Goal: Task Accomplishment & Management: Use online tool/utility

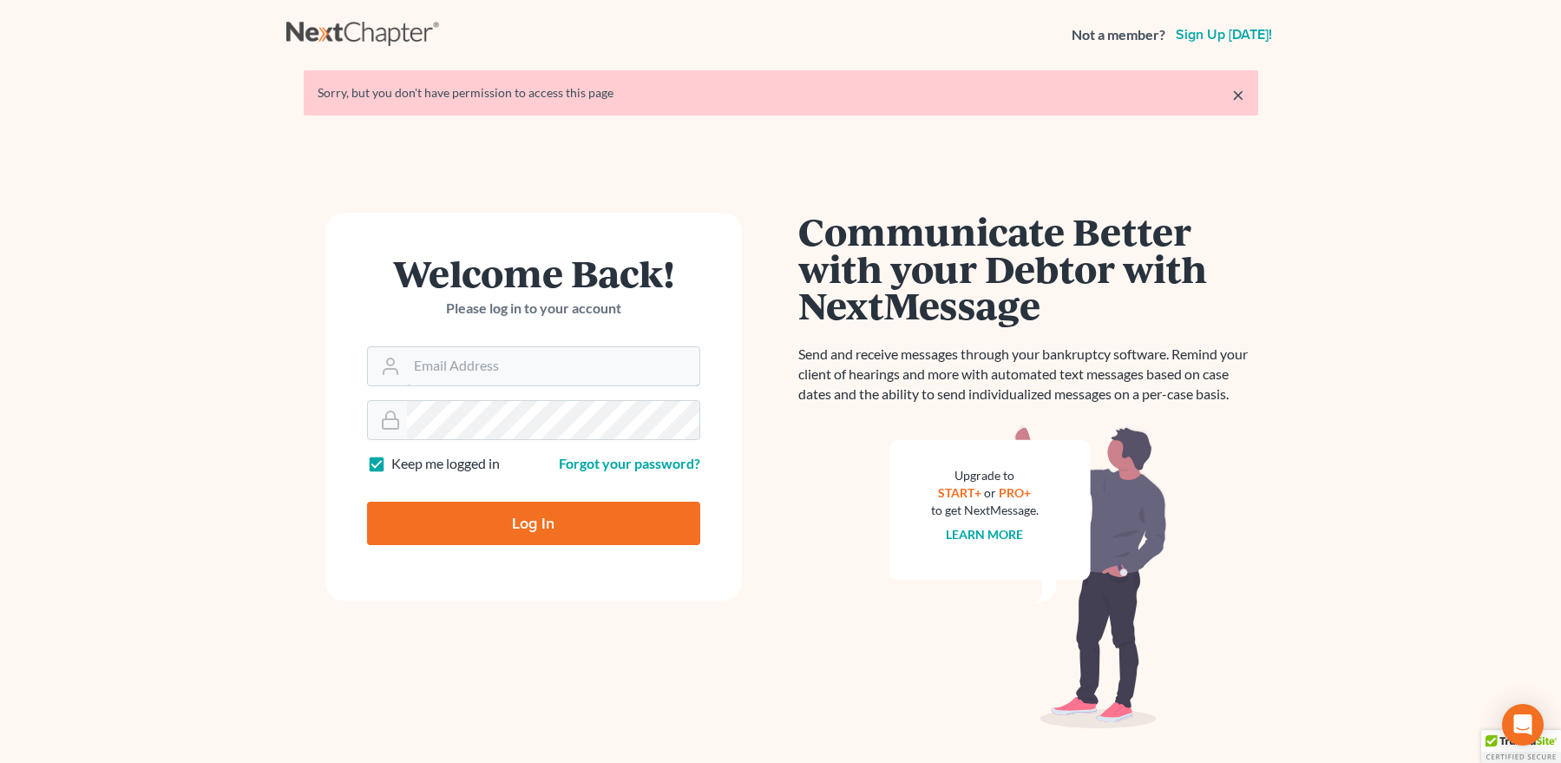
type input "[EMAIL_ADDRESS][DOMAIN_NAME]"
click at [540, 512] on input "Log In" at bounding box center [533, 522] width 333 height 43
type input "Thinking..."
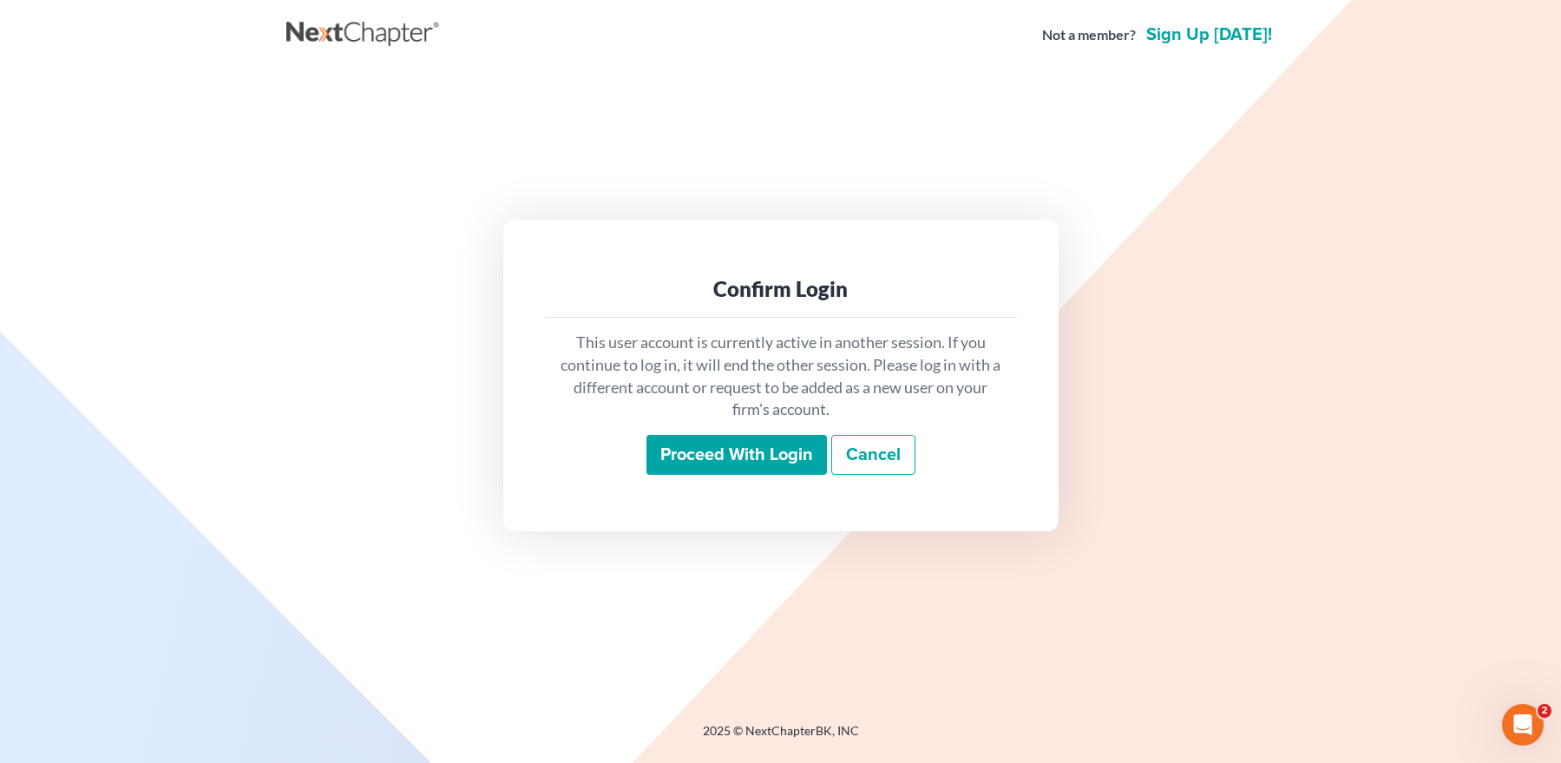
click at [719, 448] on input "Proceed with login" at bounding box center [736, 455] width 180 height 40
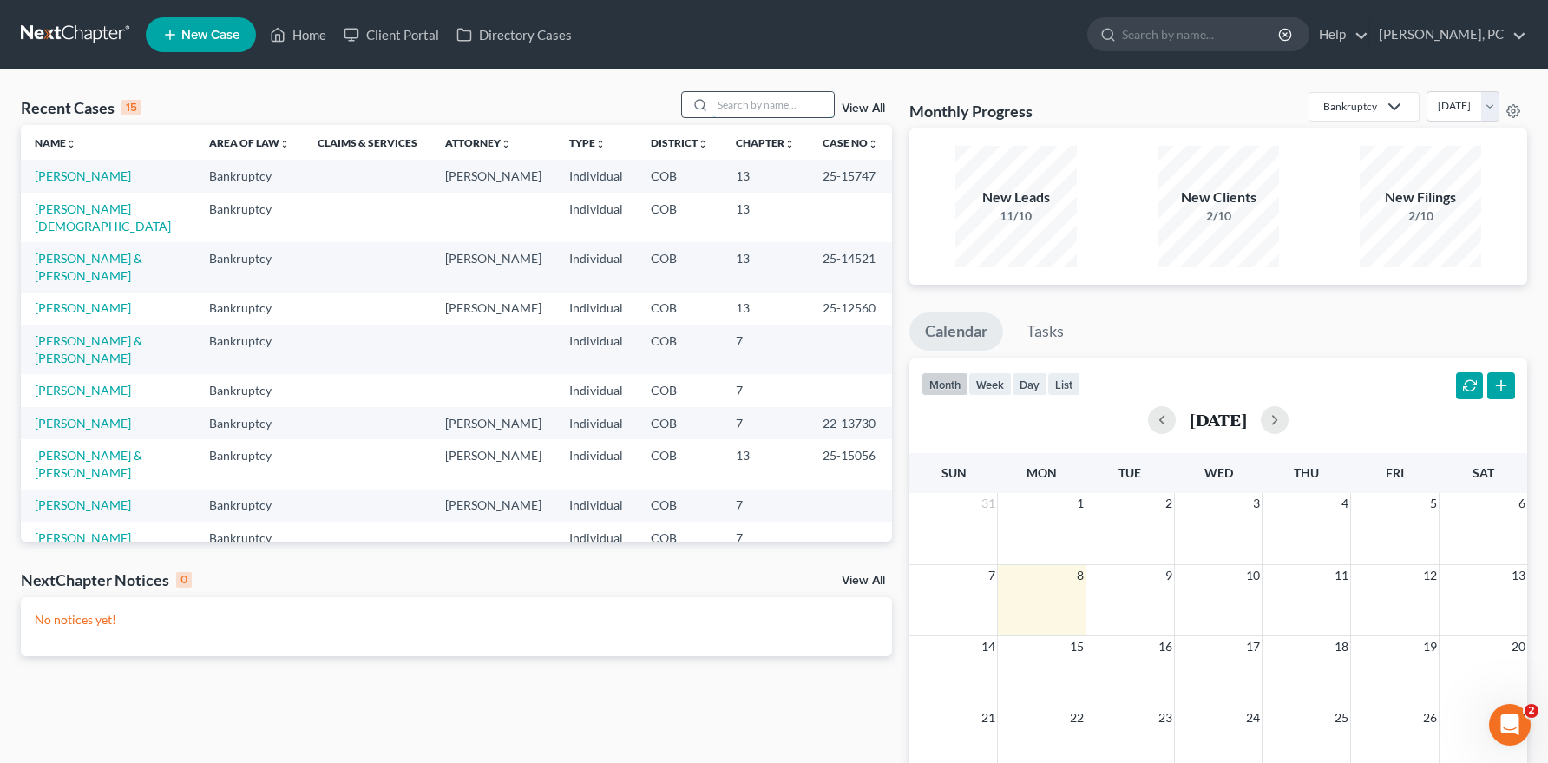
click at [759, 111] on input "search" at bounding box center [772, 104] width 121 height 25
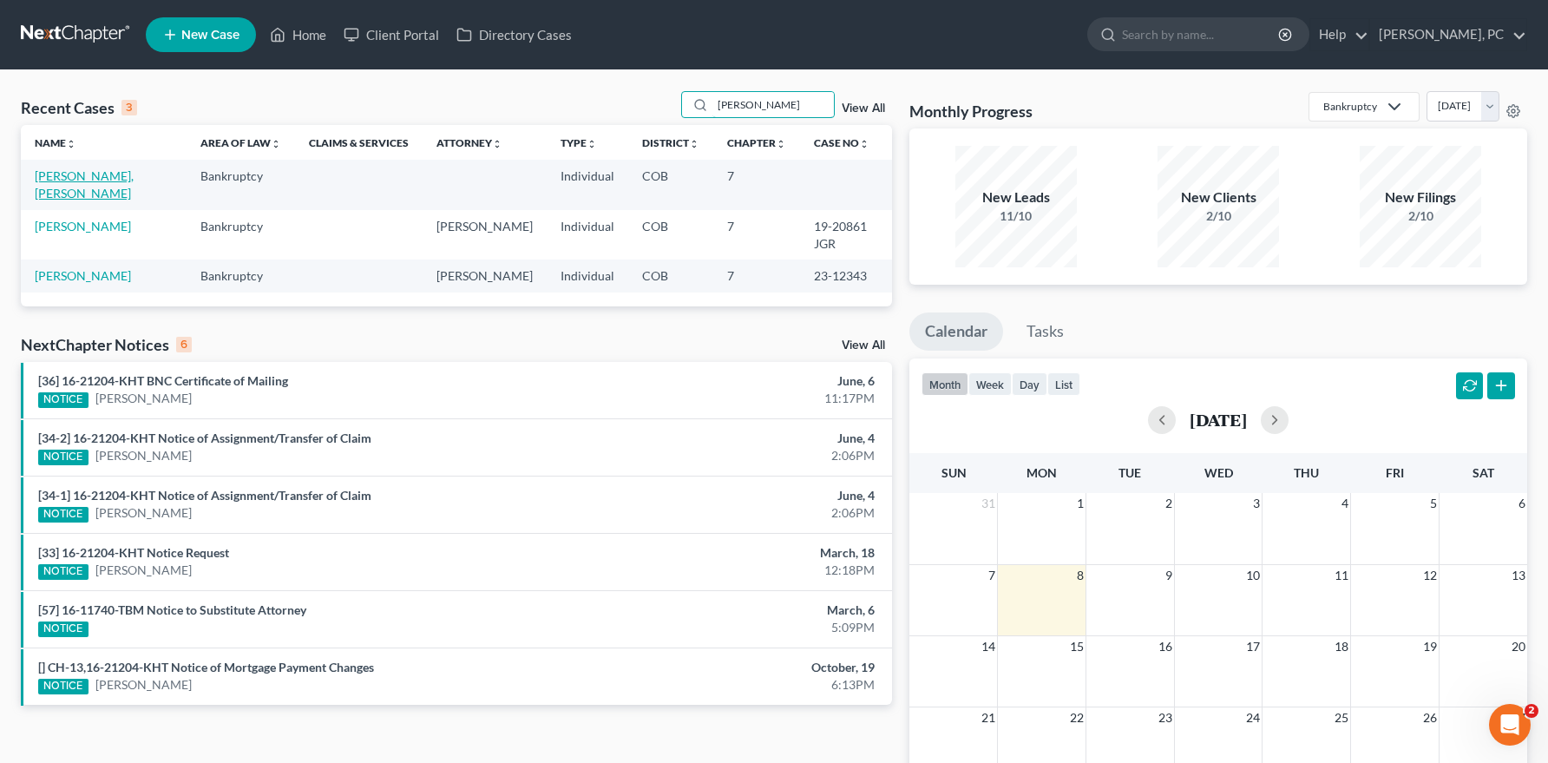
type input "tom"
click at [84, 177] on link "Tom, Shania" at bounding box center [84, 184] width 99 height 32
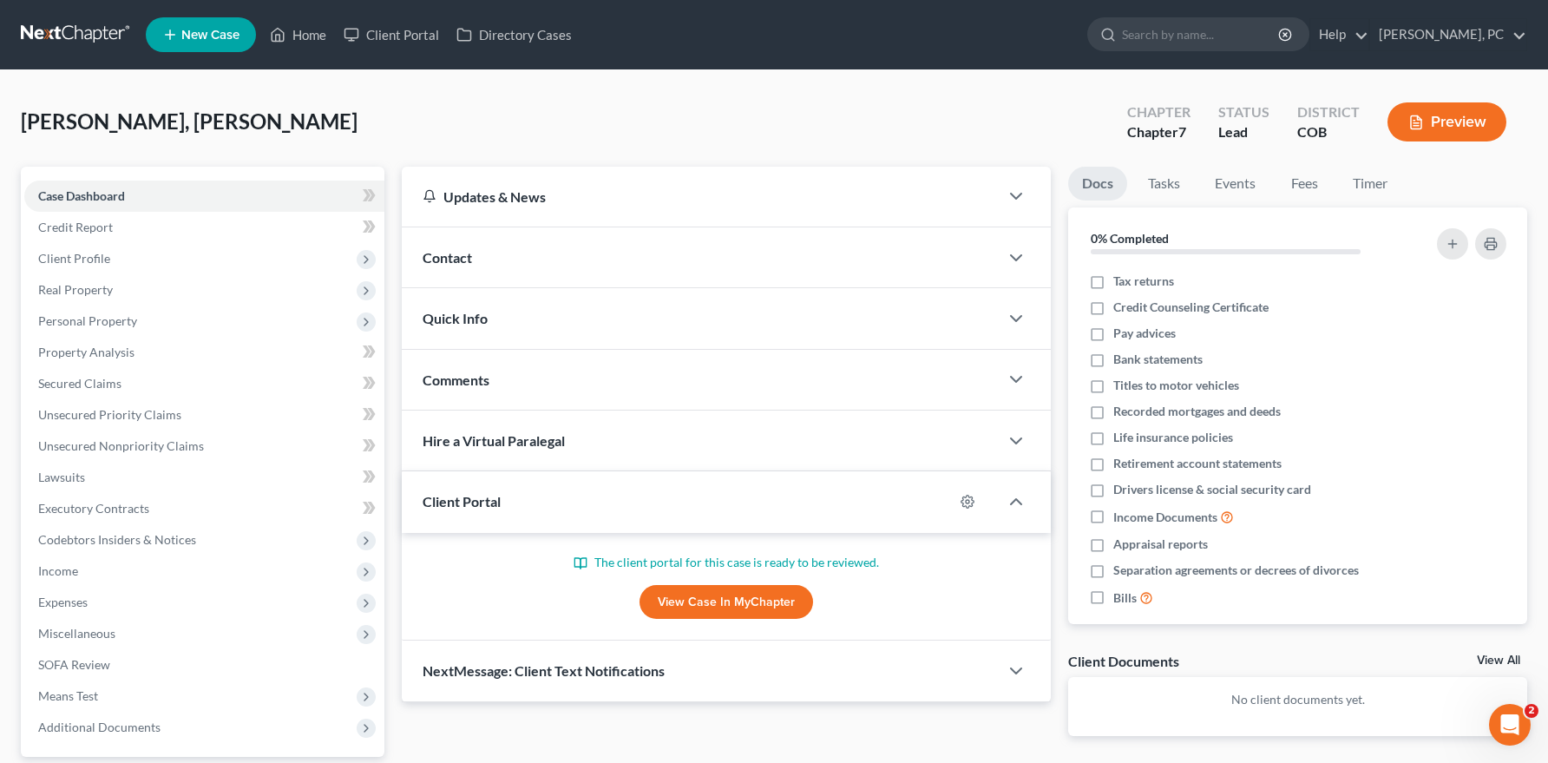
click at [704, 598] on link "View Case in MyChapter" at bounding box center [726, 602] width 174 height 35
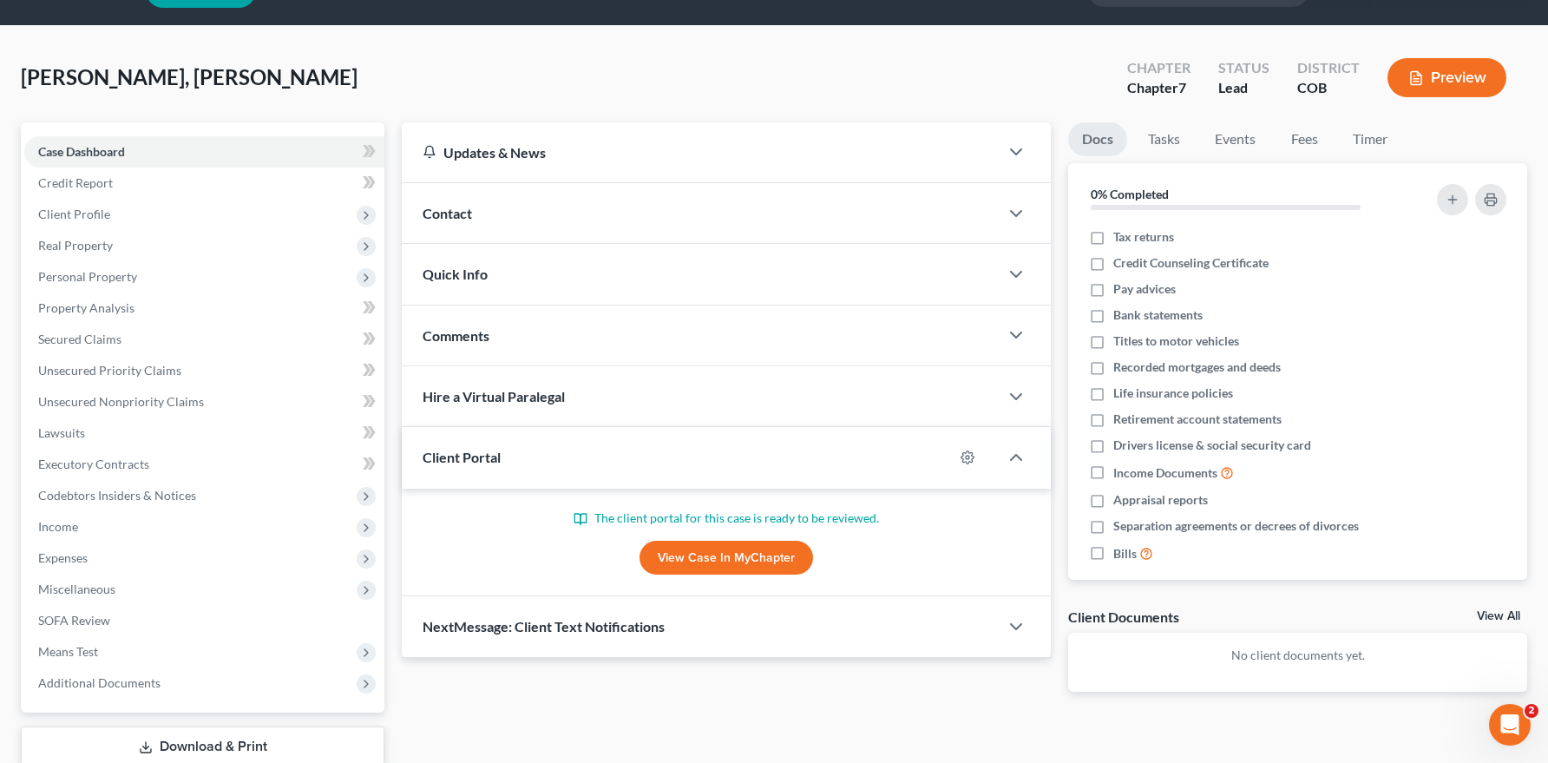
scroll to position [87, 0]
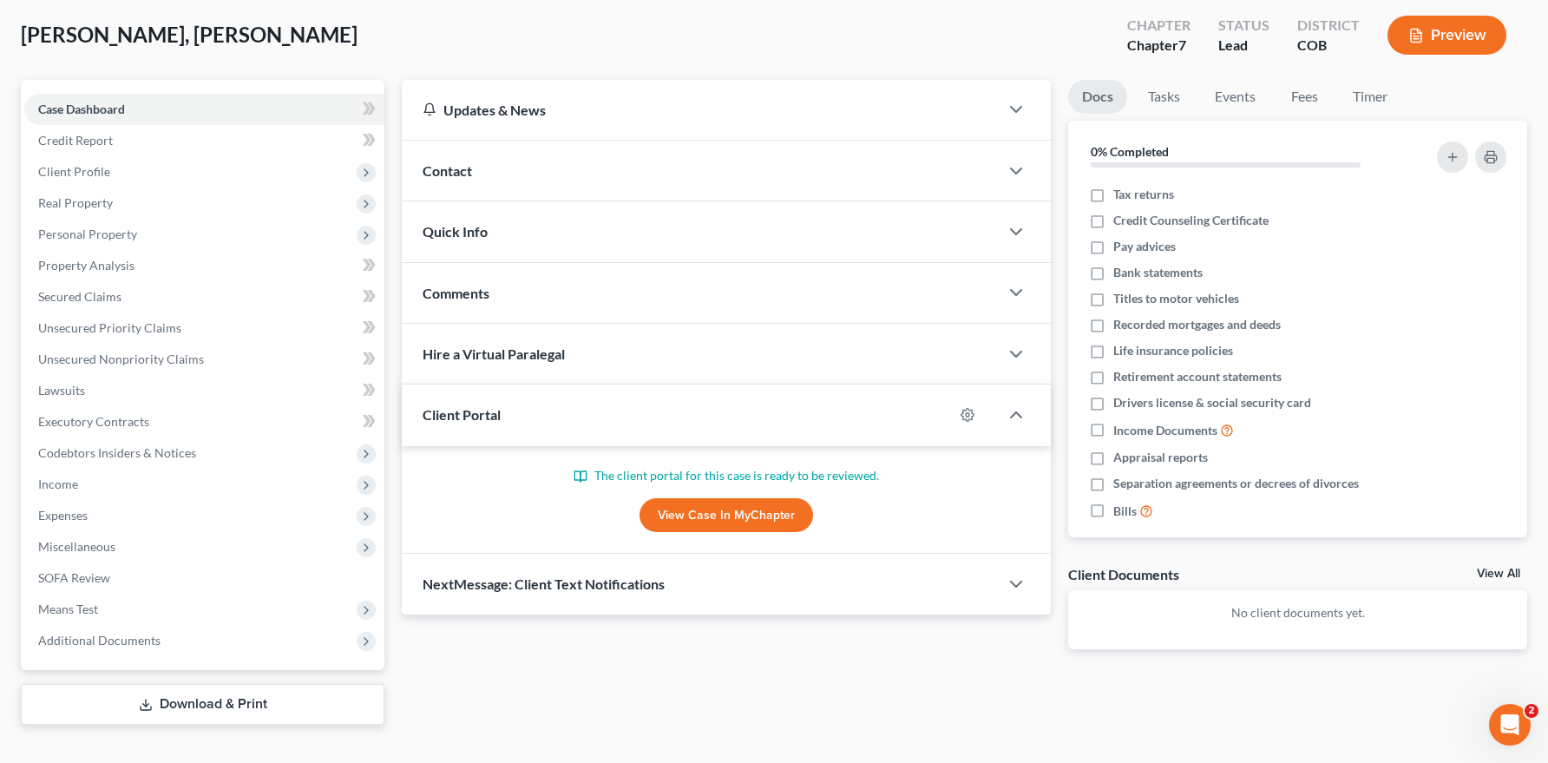
click at [676, 507] on link "View Case in MyChapter" at bounding box center [726, 515] width 174 height 35
